Goal: Task Accomplishment & Management: Use online tool/utility

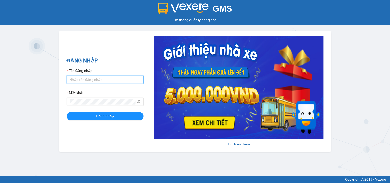
click at [111, 80] on input "Tên đăng nhập" at bounding box center [105, 80] width 77 height 8
type input "ltkoanh.namcuonglimo"
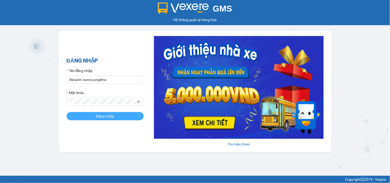
click at [114, 119] on button "Đăng nhập" at bounding box center [105, 116] width 77 height 8
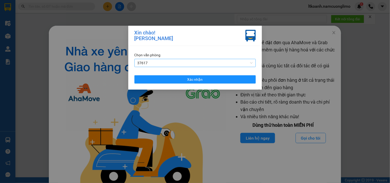
click at [200, 65] on span "37617" at bounding box center [195, 63] width 115 height 8
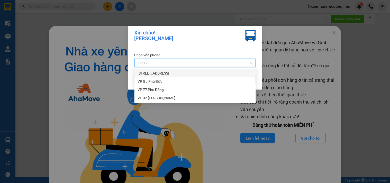
click at [168, 74] on div "[STREET_ADDRESS]" at bounding box center [195, 74] width 115 height 6
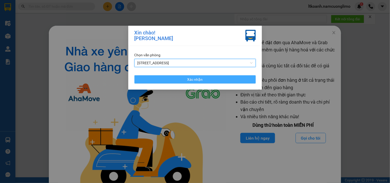
click at [192, 76] on button "Xác nhận" at bounding box center [195, 79] width 121 height 8
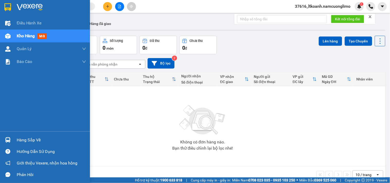
click at [11, 139] on div at bounding box center [7, 140] width 9 height 9
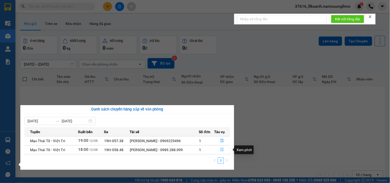
click at [223, 151] on icon "file-done" at bounding box center [223, 150] width 4 height 4
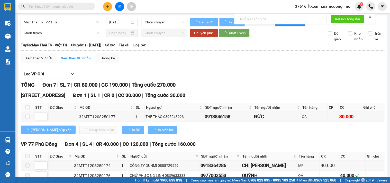
type input "12/08/2025"
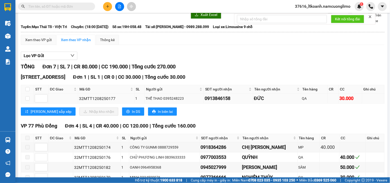
scroll to position [29, 0]
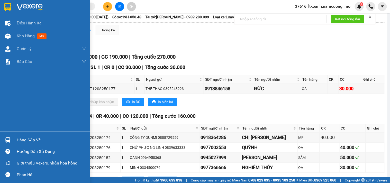
click at [15, 141] on div "Hàng sắp về" at bounding box center [45, 140] width 90 height 12
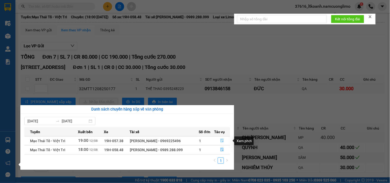
click at [223, 141] on icon "file-done" at bounding box center [222, 141] width 3 height 4
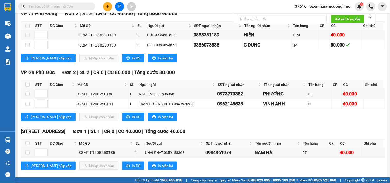
scroll to position [86, 0]
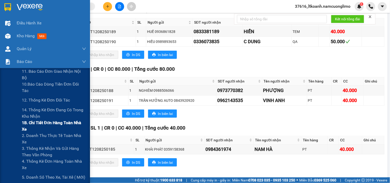
click at [34, 125] on span "1B. Chi tiết đơn hàng toàn nhà xe" at bounding box center [54, 126] width 64 height 13
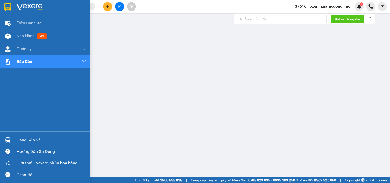
click at [11, 12] on div at bounding box center [45, 8] width 90 height 17
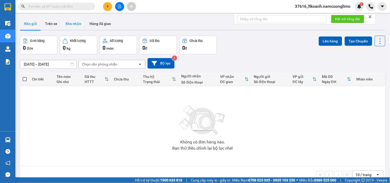
click at [72, 24] on button "Kho nhận" at bounding box center [73, 23] width 24 height 12
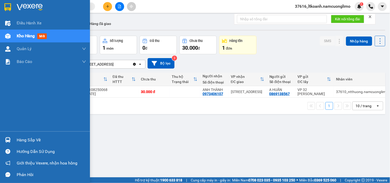
drag, startPoint x: 18, startPoint y: 140, endPoint x: 68, endPoint y: 141, distance: 50.2
click at [20, 140] on div "Hàng sắp về" at bounding box center [51, 140] width 69 height 8
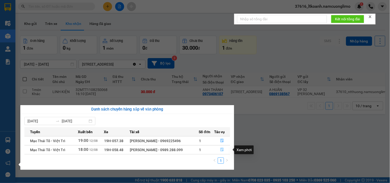
click at [221, 151] on icon "file-done" at bounding box center [223, 150] width 4 height 4
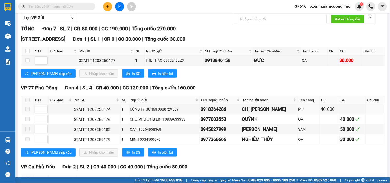
scroll to position [57, 0]
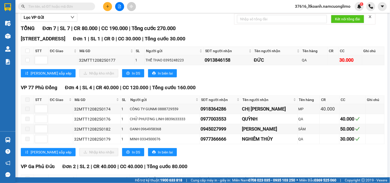
click at [81, 7] on input "text" at bounding box center [58, 7] width 61 height 6
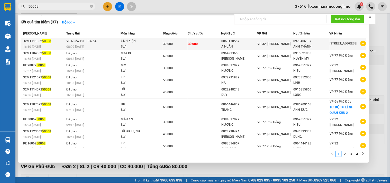
type input "50068"
click at [111, 41] on td "VP Nhận 19H-056.54 08:09 - 12/08" at bounding box center [93, 44] width 56 height 12
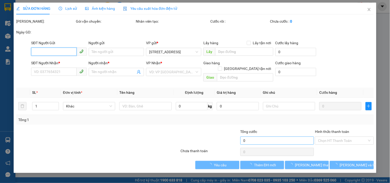
type input "0869138567"
type input "A HUẤN"
type input "0973406107"
type input "ANH THÀNH"
type input "30.000"
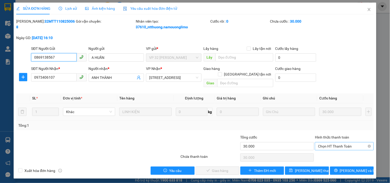
click at [360, 143] on span "Chọn HT Thanh Toán" at bounding box center [344, 147] width 52 height 8
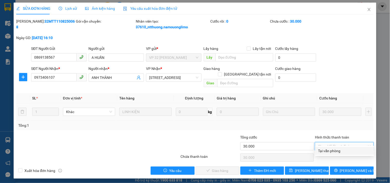
click at [337, 153] on div "Tại văn phòng" at bounding box center [345, 151] width 53 height 6
type input "0"
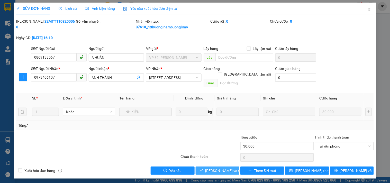
click at [229, 168] on span "Lưu và Giao hàng" at bounding box center [230, 171] width 49 height 6
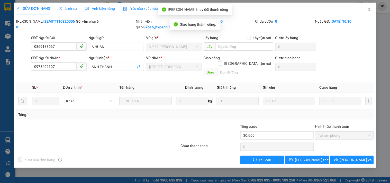
click at [372, 11] on span "Close" at bounding box center [369, 10] width 14 height 14
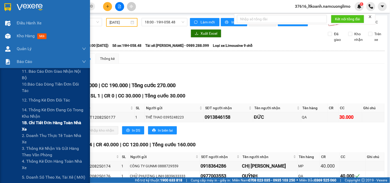
click at [33, 125] on span "1B. Chi tiết đơn hàng toàn nhà xe" at bounding box center [54, 126] width 64 height 13
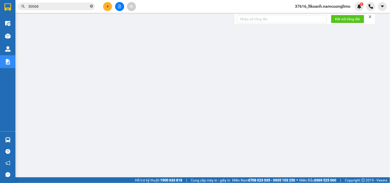
click at [91, 7] on icon "close-circle" at bounding box center [91, 6] width 3 height 3
click at [106, 6] on icon "plus" at bounding box center [108, 7] width 4 height 4
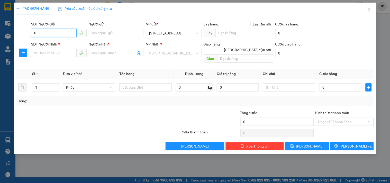
click at [58, 32] on input "0" at bounding box center [53, 33] width 45 height 8
type input "0"
drag, startPoint x: 369, startPoint y: 9, endPoint x: 307, endPoint y: 1, distance: 62.8
click at [368, 8] on icon "close" at bounding box center [369, 9] width 4 height 4
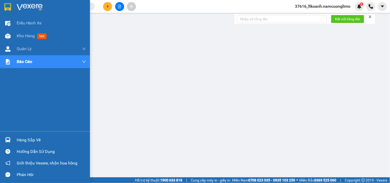
click at [13, 141] on div "Hàng sắp về" at bounding box center [45, 140] width 90 height 12
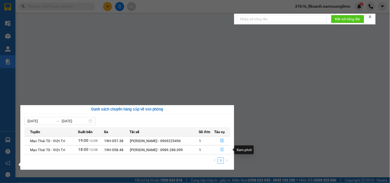
click at [223, 150] on icon "file-done" at bounding box center [223, 150] width 4 height 4
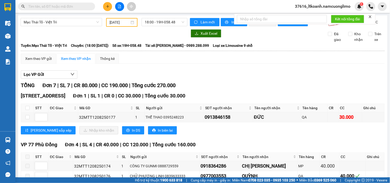
scroll to position [29, 0]
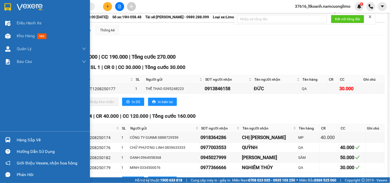
click at [25, 142] on div "Hàng sắp về" at bounding box center [51, 140] width 69 height 8
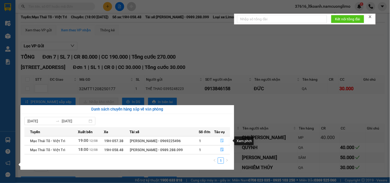
click at [223, 140] on icon "file-done" at bounding box center [223, 141] width 4 height 4
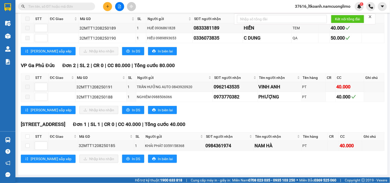
scroll to position [94, 0]
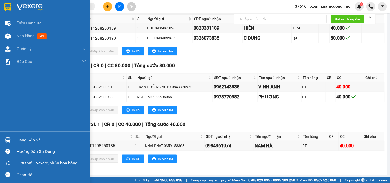
drag, startPoint x: 10, startPoint y: 139, endPoint x: 13, endPoint y: 137, distance: 4.3
click at [11, 139] on div at bounding box center [7, 140] width 9 height 9
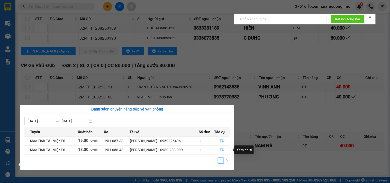
click at [224, 148] on icon "file-done" at bounding box center [223, 150] width 4 height 4
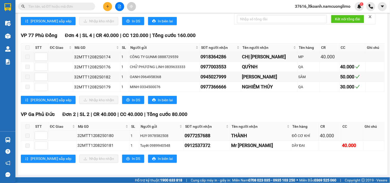
scroll to position [28, 0]
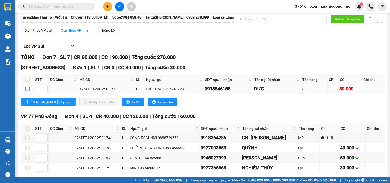
click at [27, 91] on input "checkbox" at bounding box center [27, 89] width 4 height 4
checkbox input "true"
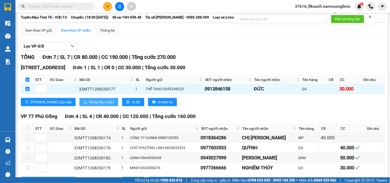
click at [89, 104] on span "Nhập kho nhận" at bounding box center [101, 102] width 25 height 6
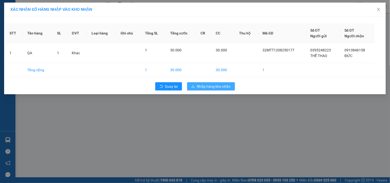
click at [225, 89] on span "Nhập hàng kho nhận" at bounding box center [214, 87] width 34 height 6
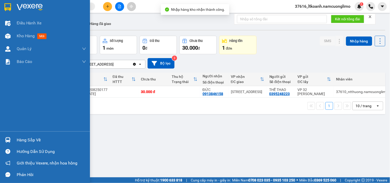
drag, startPoint x: 14, startPoint y: 141, endPoint x: 28, endPoint y: 142, distance: 14.7
click at [14, 141] on div "Hàng sắp về" at bounding box center [45, 140] width 90 height 12
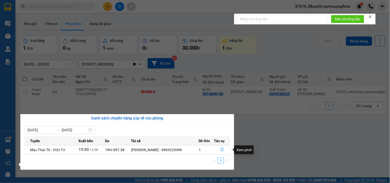
click at [221, 149] on icon "file-done" at bounding box center [223, 150] width 4 height 4
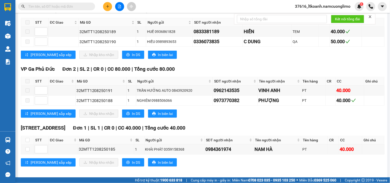
scroll to position [94, 0]
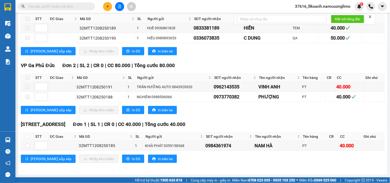
click at [87, 6] on input "text" at bounding box center [58, 7] width 61 height 6
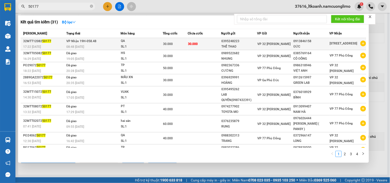
type input "50177"
click at [107, 43] on td "VP Nhận 19H-058.48 08:48 - 13/08" at bounding box center [93, 44] width 56 height 12
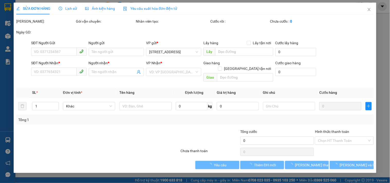
type input "0395248223"
type input "THỂ THAO"
type input "0913846158"
type input "ĐỨC"
type input "30.000"
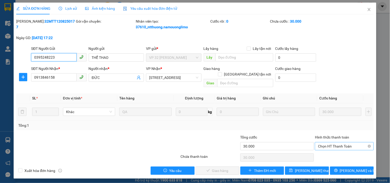
click at [360, 143] on span "Chọn HT Thanh Toán" at bounding box center [344, 147] width 52 height 8
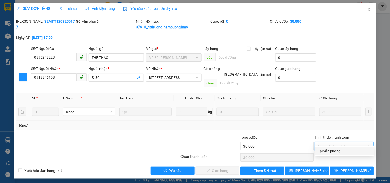
click at [346, 152] on div "Tại văn phòng" at bounding box center [345, 151] width 53 height 6
type input "0"
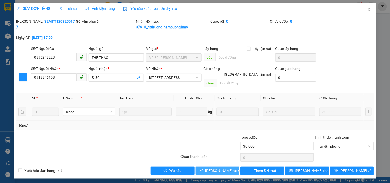
drag, startPoint x: 233, startPoint y: 167, endPoint x: 236, endPoint y: 166, distance: 3.8
click at [233, 168] on span "Lưu và Giao hàng" at bounding box center [230, 171] width 49 height 6
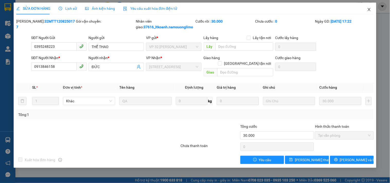
click at [368, 11] on icon "close" at bounding box center [369, 9] width 4 height 4
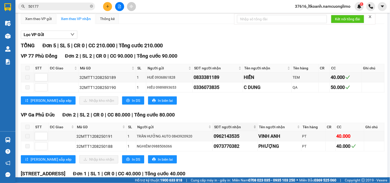
scroll to position [86, 0]
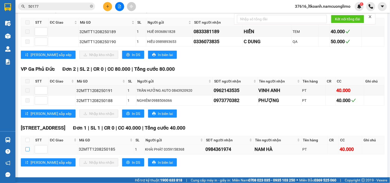
click at [27, 152] on input "checkbox" at bounding box center [27, 149] width 4 height 4
checkbox input "true"
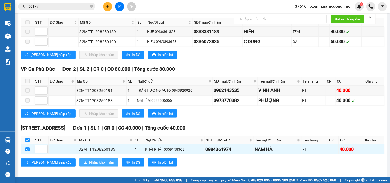
click at [89, 165] on span "Nhập kho nhận" at bounding box center [101, 163] width 25 height 6
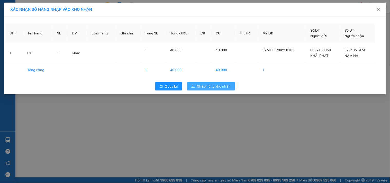
click at [218, 87] on span "Nhập hàng kho nhận" at bounding box center [214, 87] width 34 height 6
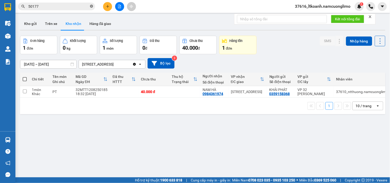
click at [92, 6] on icon "close-circle" at bounding box center [91, 6] width 3 height 3
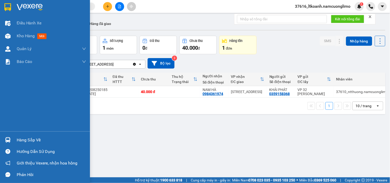
click at [10, 5] on img at bounding box center [7, 7] width 7 height 8
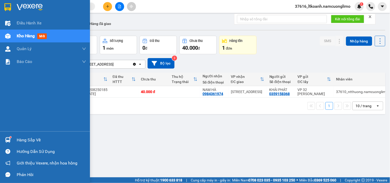
drag, startPoint x: 10, startPoint y: 138, endPoint x: 23, endPoint y: 138, distance: 12.9
click at [11, 138] on div at bounding box center [7, 140] width 9 height 9
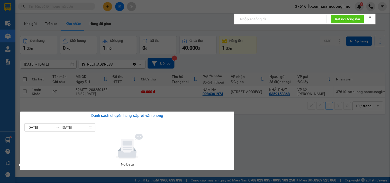
click at [259, 143] on section "Kết quả tìm kiếm ( 31 ) Bộ lọc Mã ĐH Trạng thái Món hàng Tổng cước Chưa cước Ng…" at bounding box center [195, 91] width 390 height 183
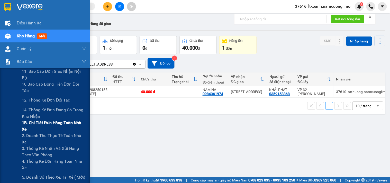
click at [32, 126] on span "1B. Chi tiết đơn hàng toàn nhà xe" at bounding box center [54, 126] width 64 height 13
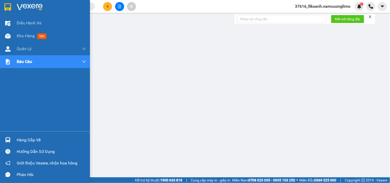
drag, startPoint x: 23, startPoint y: 139, endPoint x: 65, endPoint y: 150, distance: 43.5
click at [24, 139] on div "Hàng sắp về" at bounding box center [51, 140] width 69 height 8
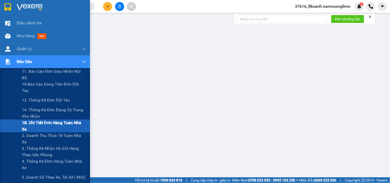
click at [29, 123] on span "1B. Chi tiết đơn hàng toàn nhà xe" at bounding box center [54, 126] width 64 height 13
click at [23, 123] on span "1B. Chi tiết đơn hàng toàn nhà xe" at bounding box center [54, 126] width 64 height 13
